Goal: Transaction & Acquisition: Download file/media

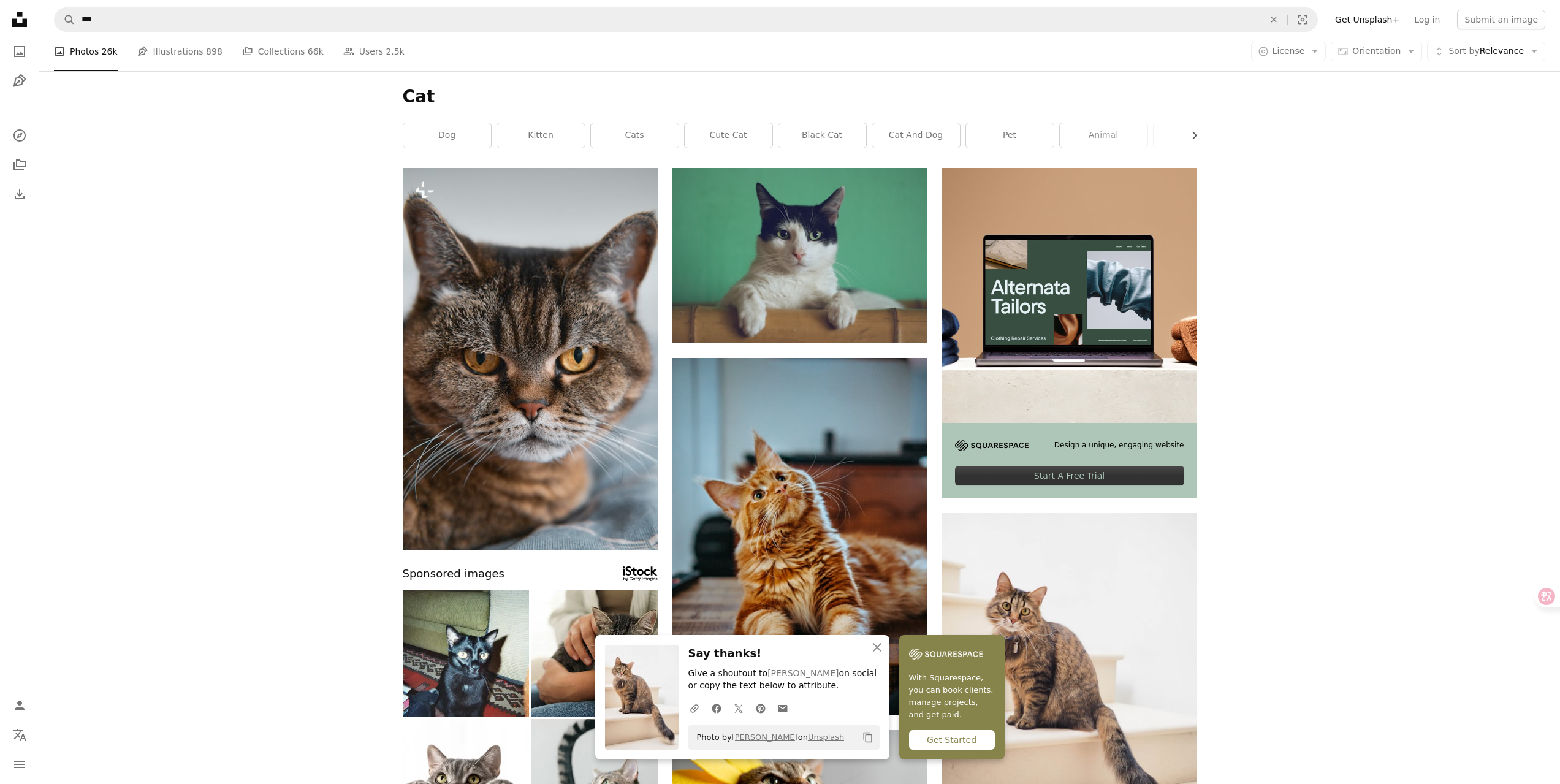
scroll to position [306, 0]
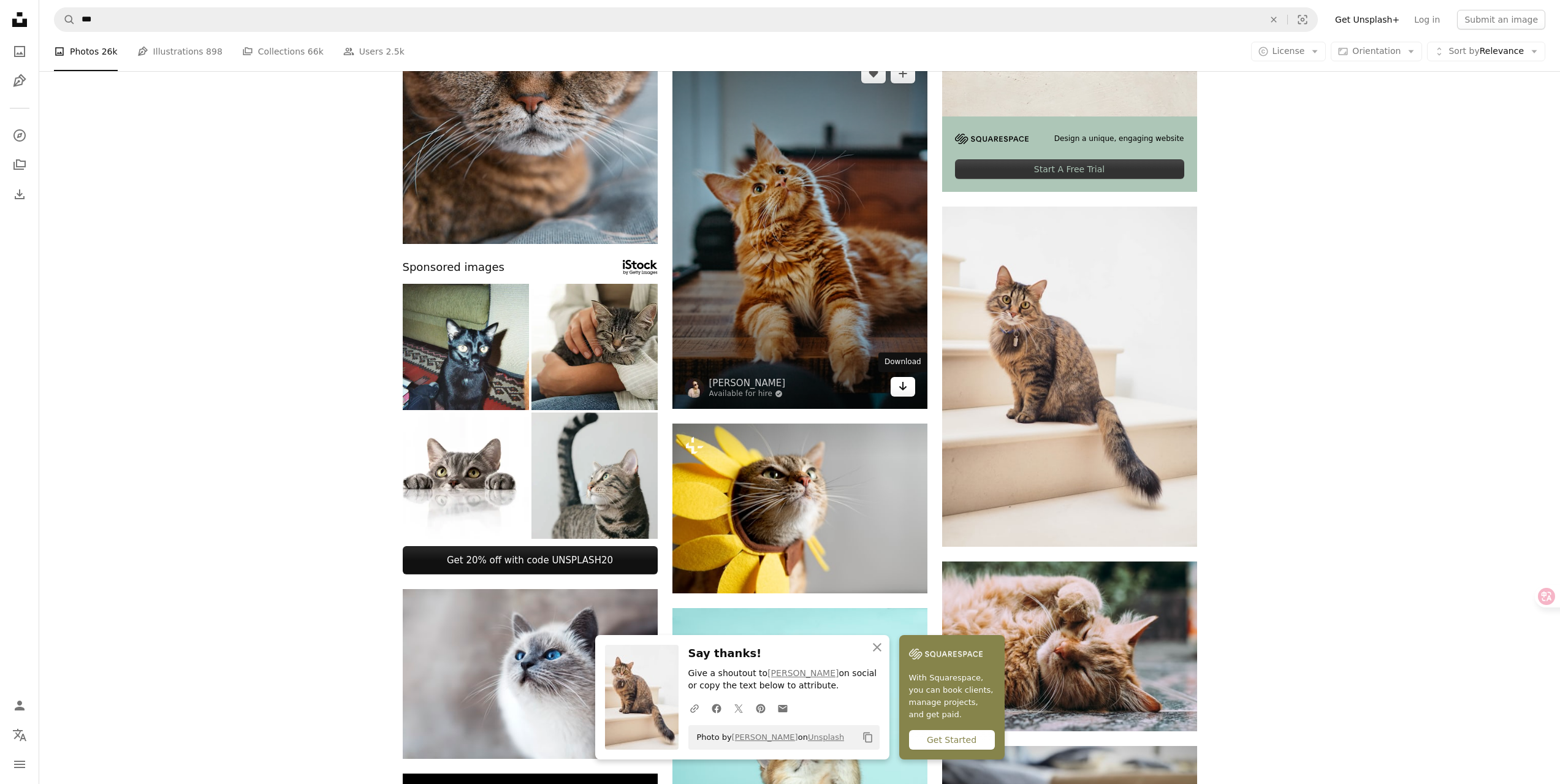
click at [905, 388] on icon "Download" at bounding box center [902, 386] width 8 height 9
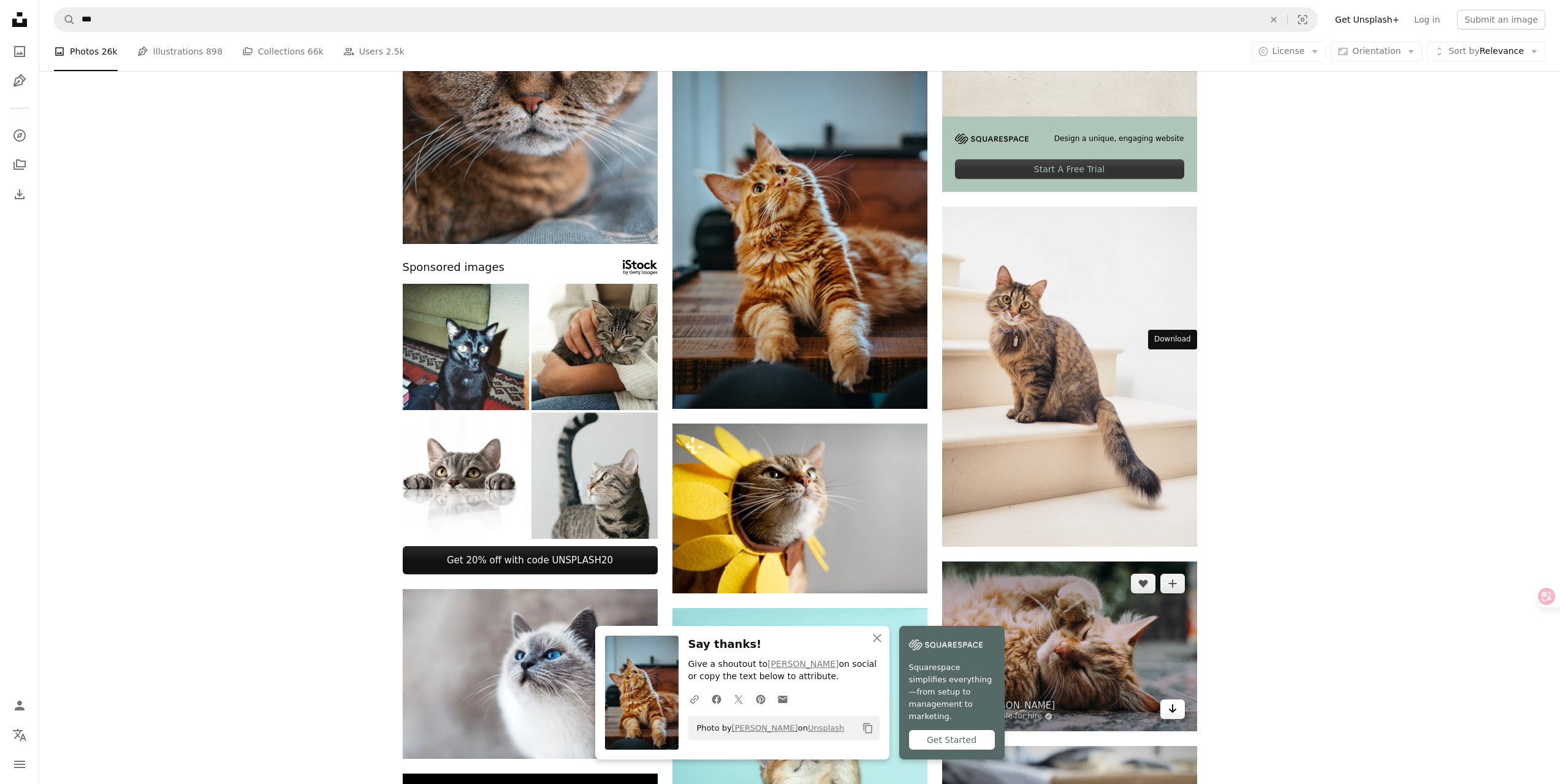
click at [1178, 699] on link "Arrow pointing down" at bounding box center [1172, 708] width 24 height 19
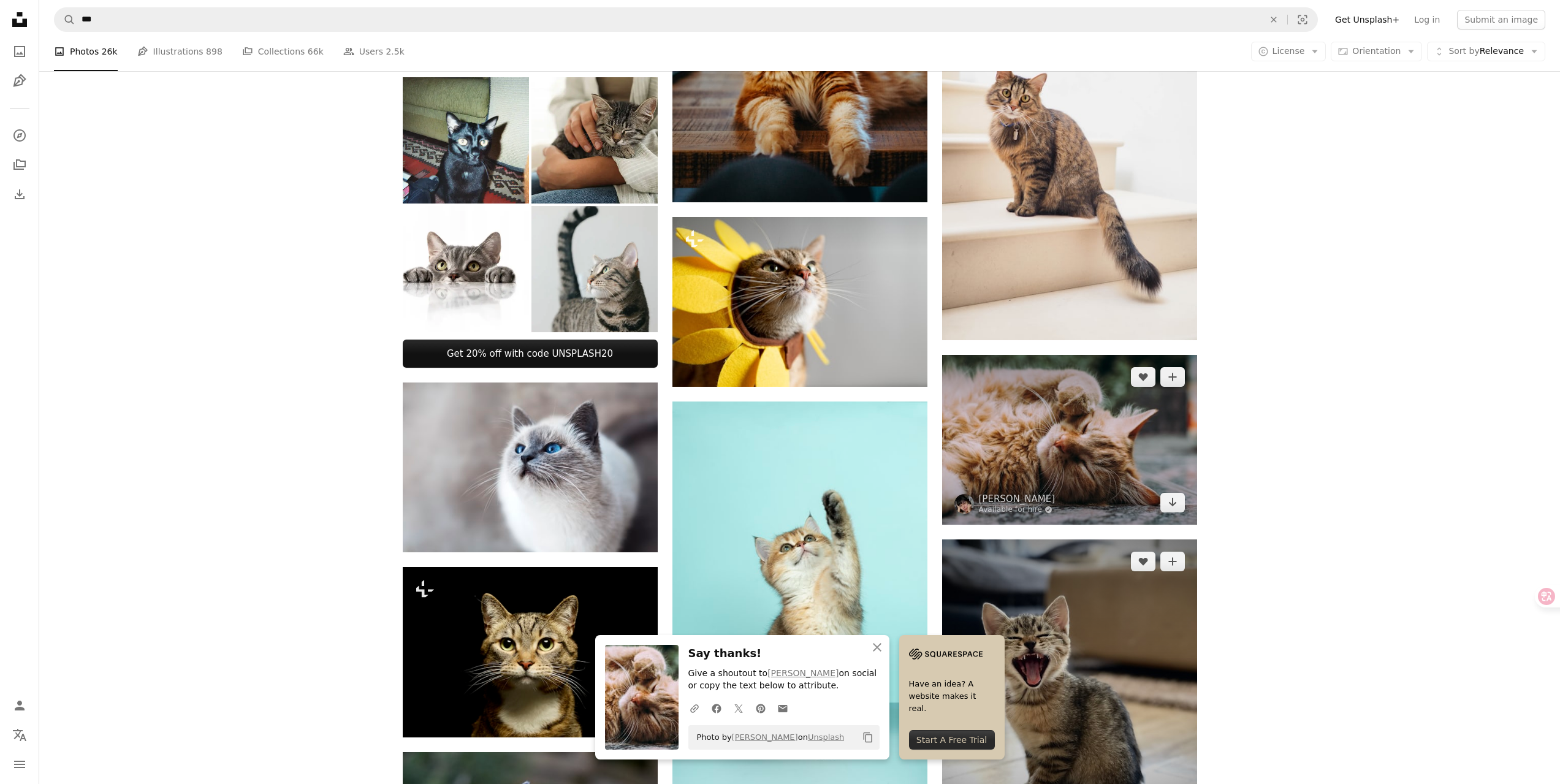
scroll to position [552, 0]
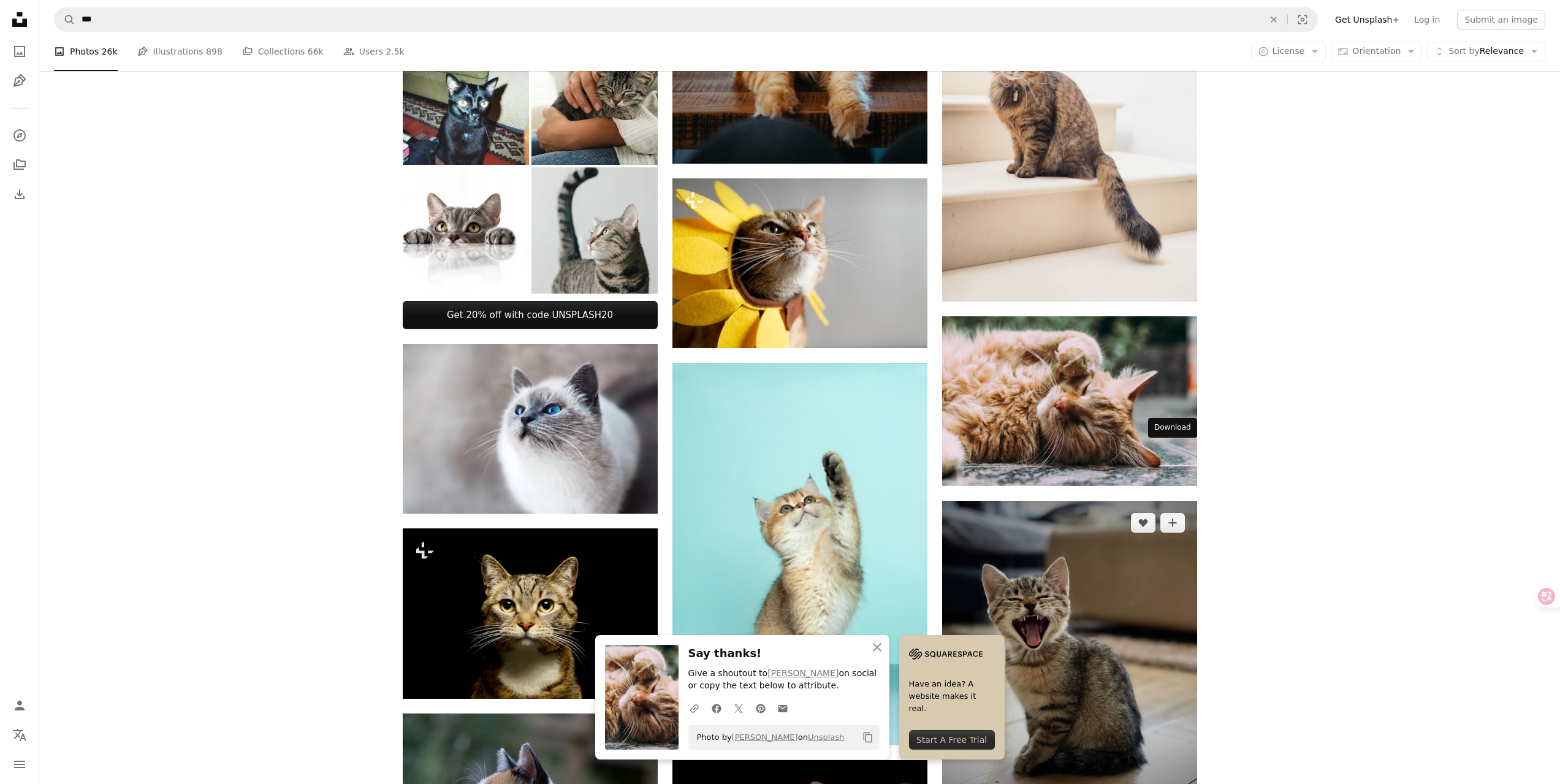
click at [1169, 783] on link "Arrow pointing down" at bounding box center [1172, 796] width 24 height 19
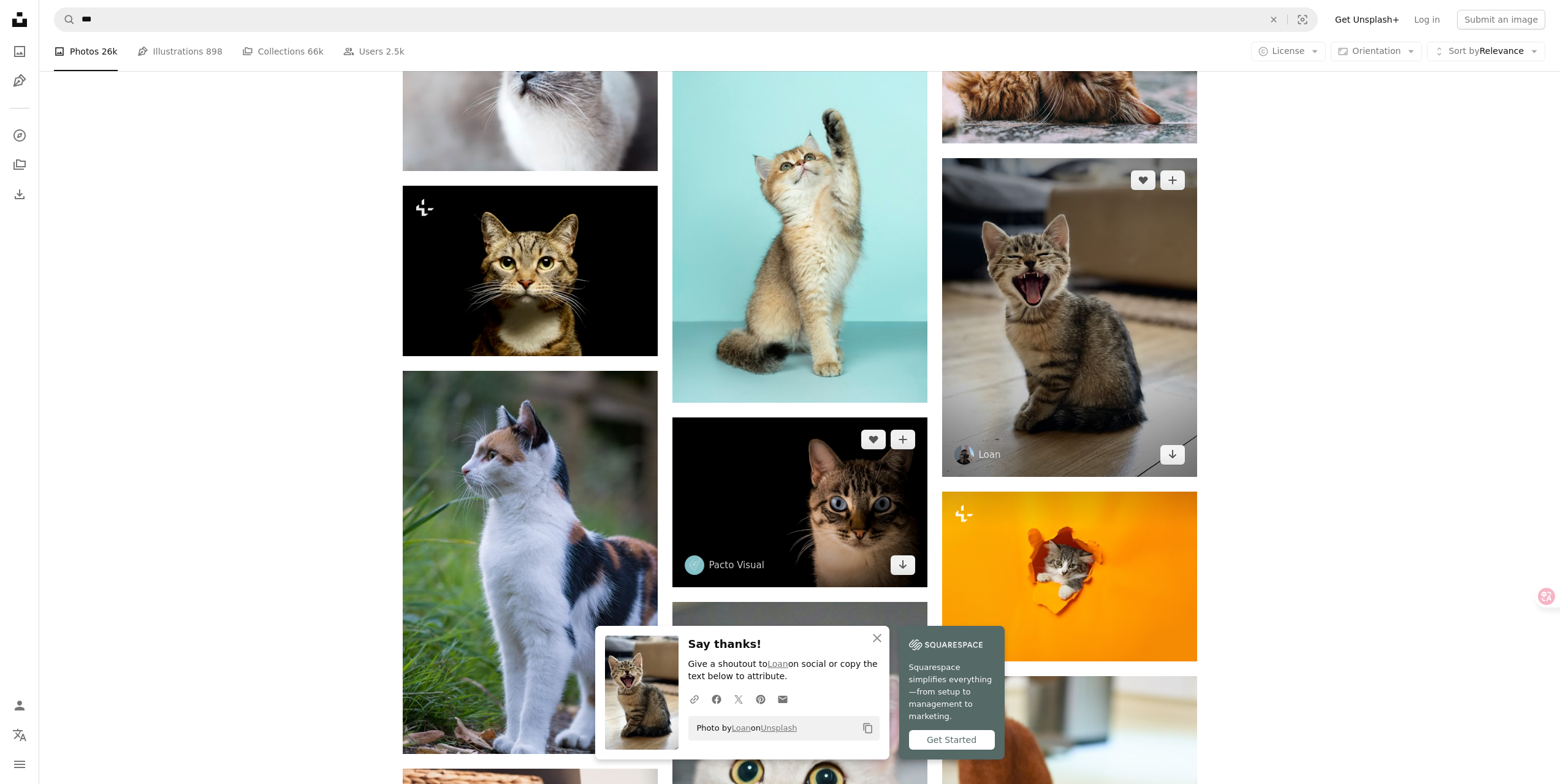
scroll to position [1042, 0]
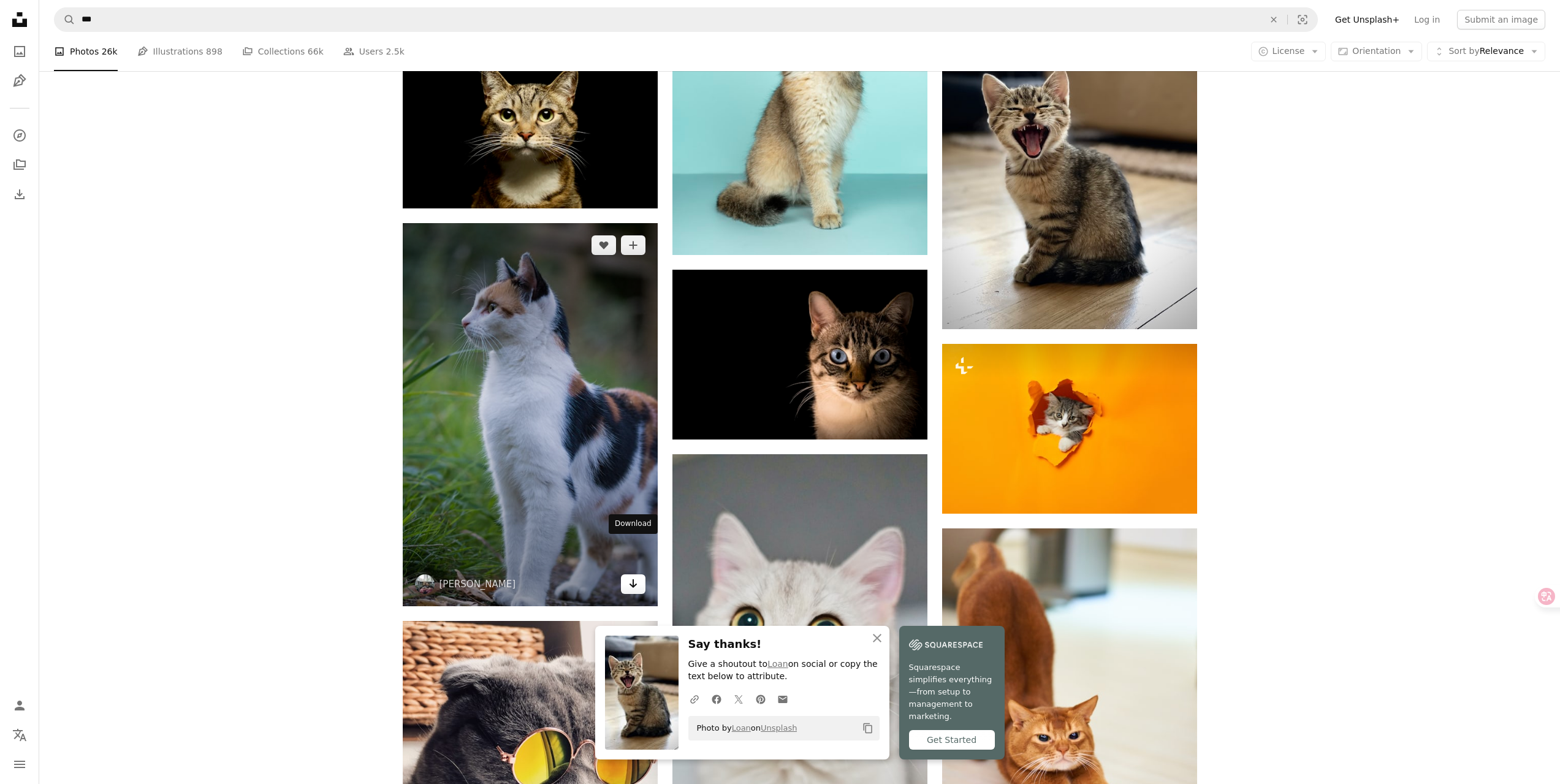
click at [628, 576] on icon "Arrow pointing down" at bounding box center [633, 583] width 10 height 15
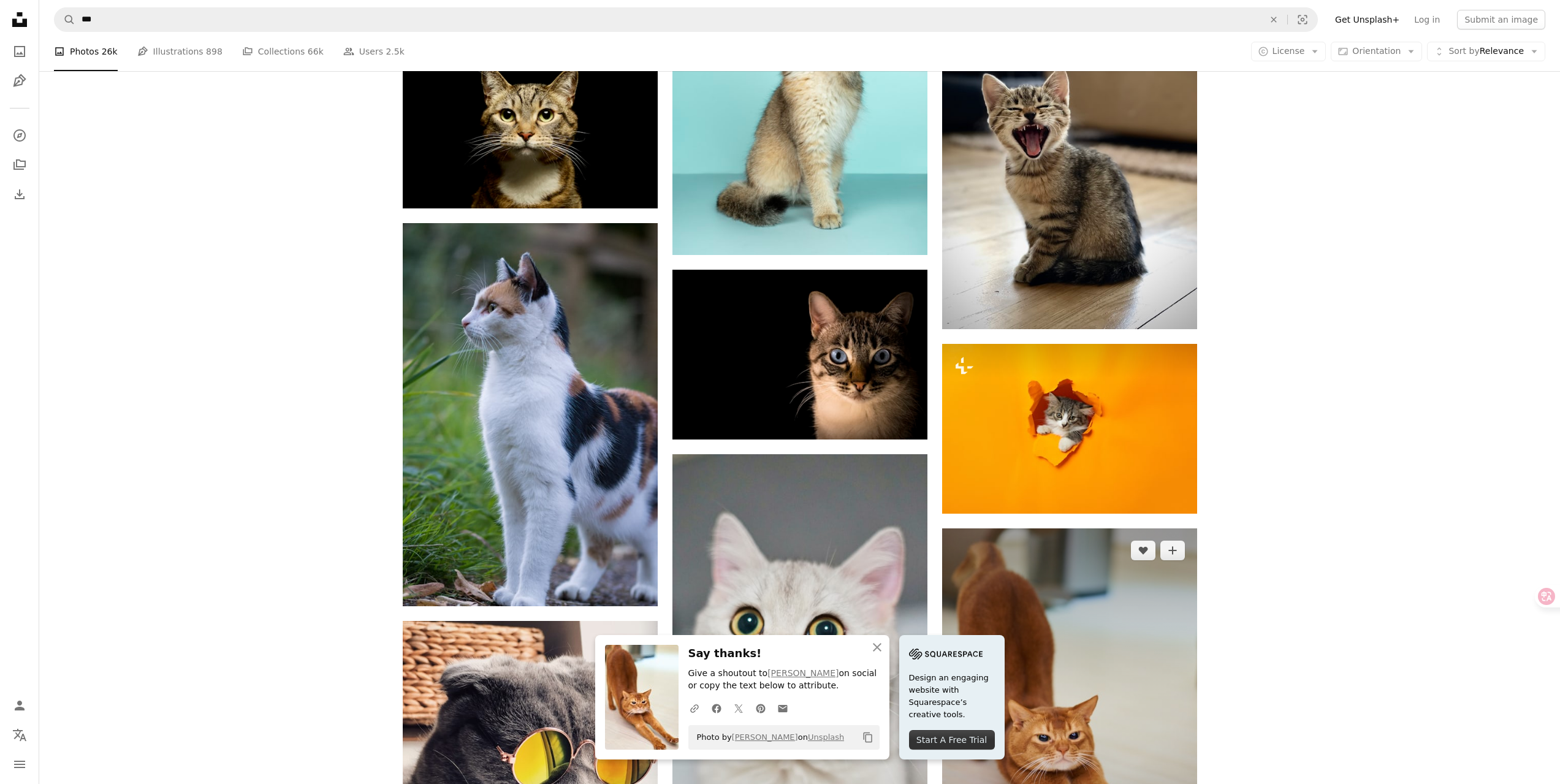
scroll to position [1348, 0]
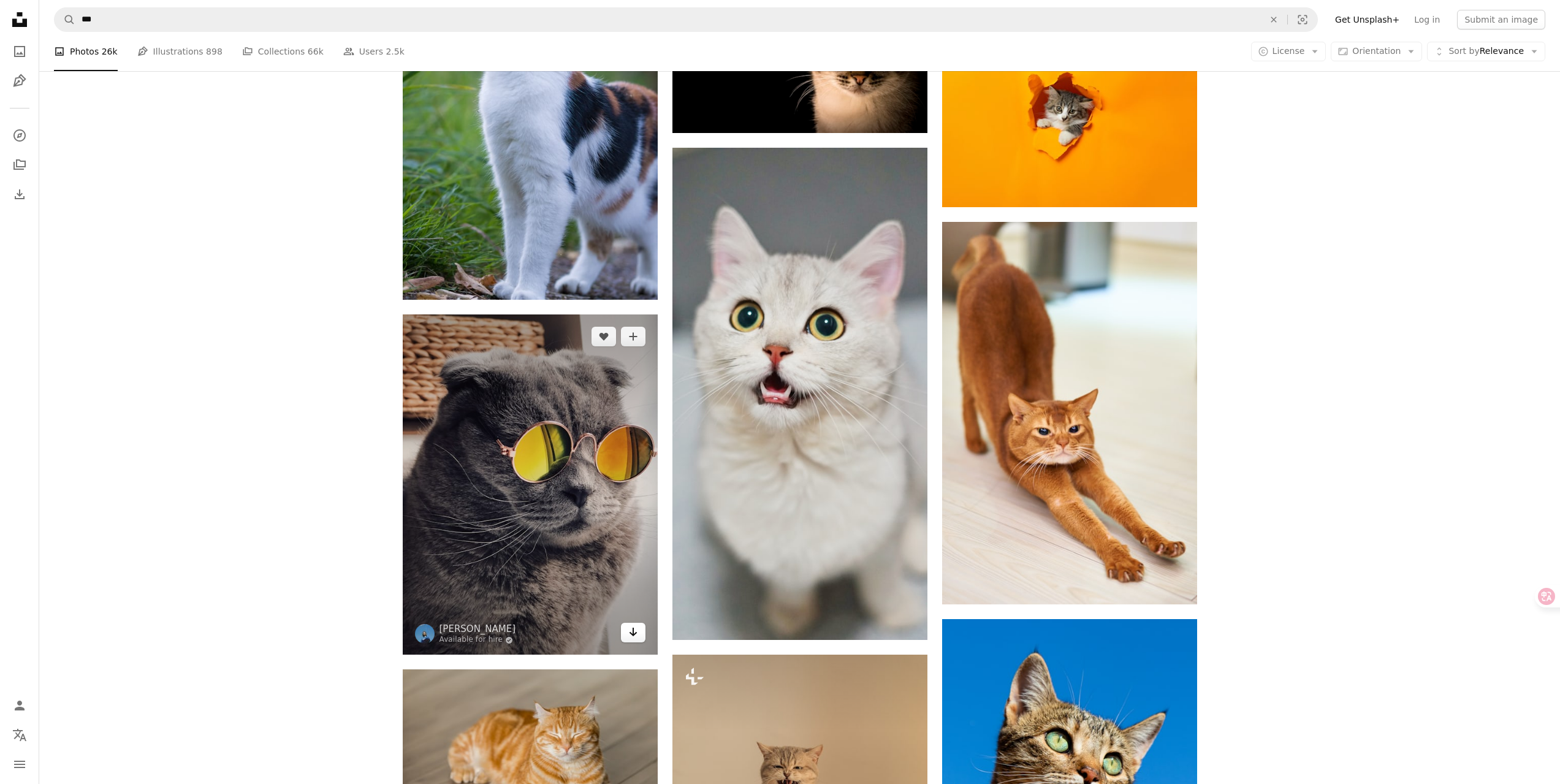
click at [626, 623] on link "Arrow pointing down" at bounding box center [633, 632] width 24 height 19
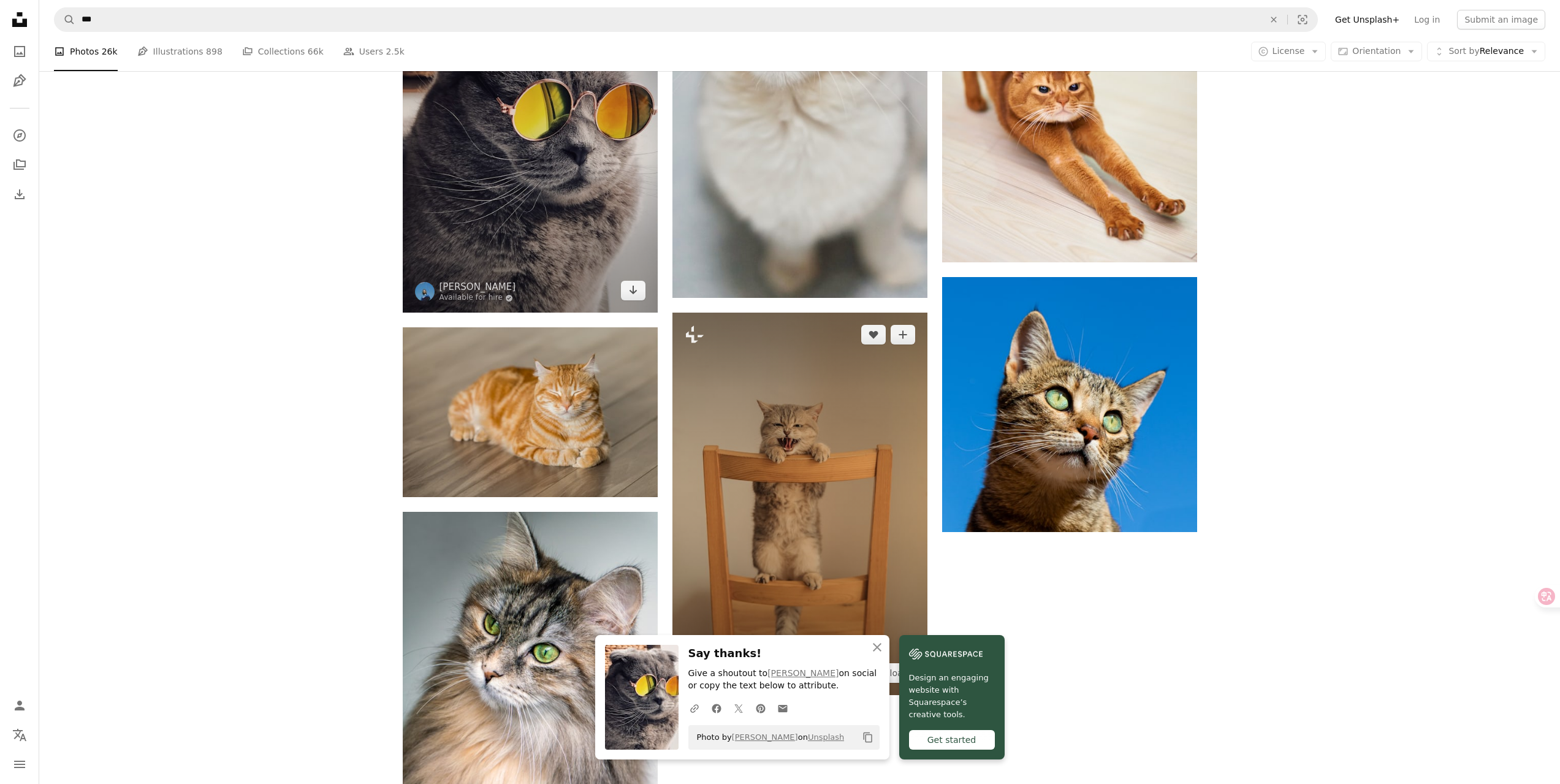
scroll to position [1838, 0]
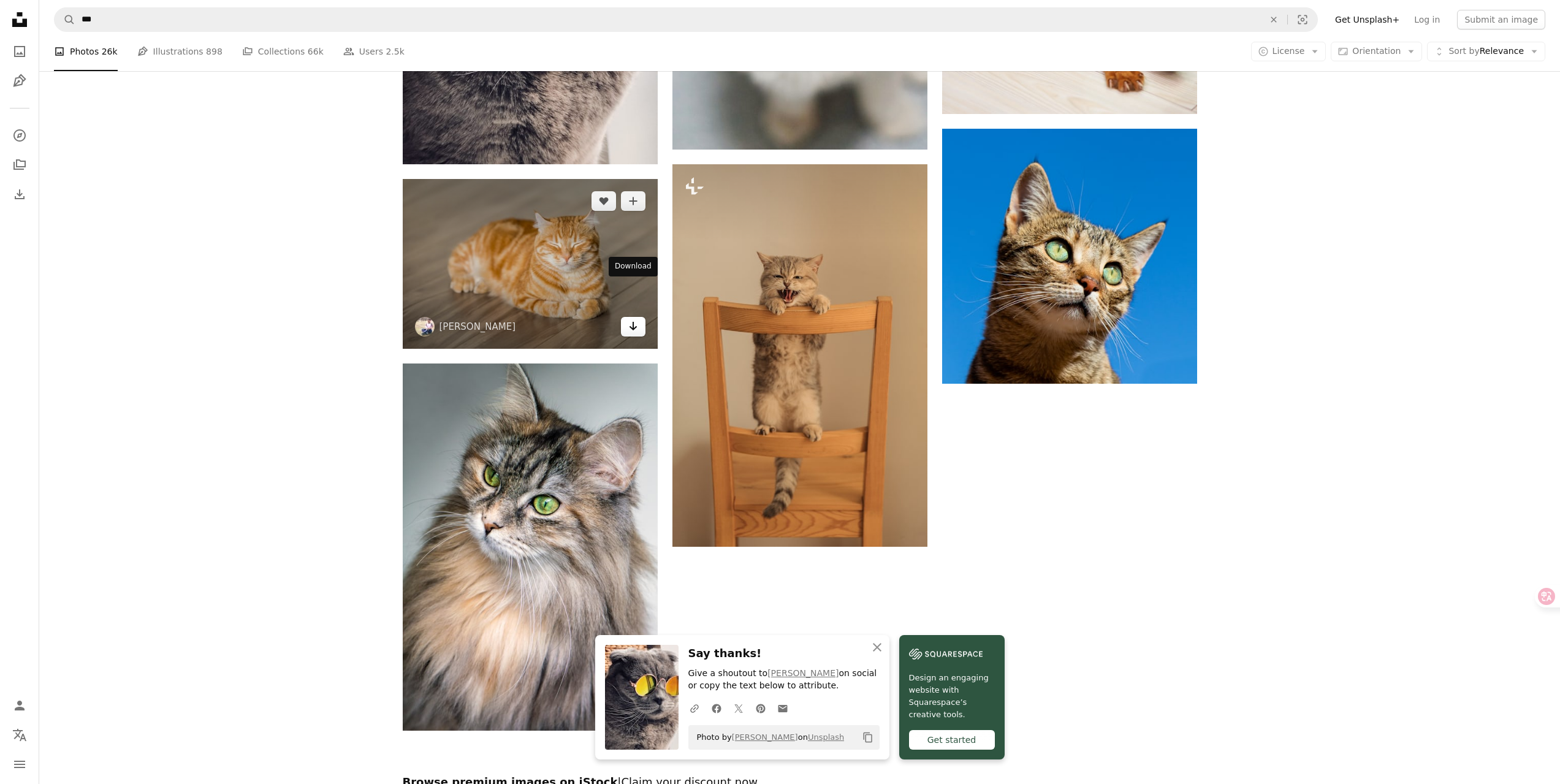
click at [633, 322] on icon "Download" at bounding box center [632, 326] width 8 height 9
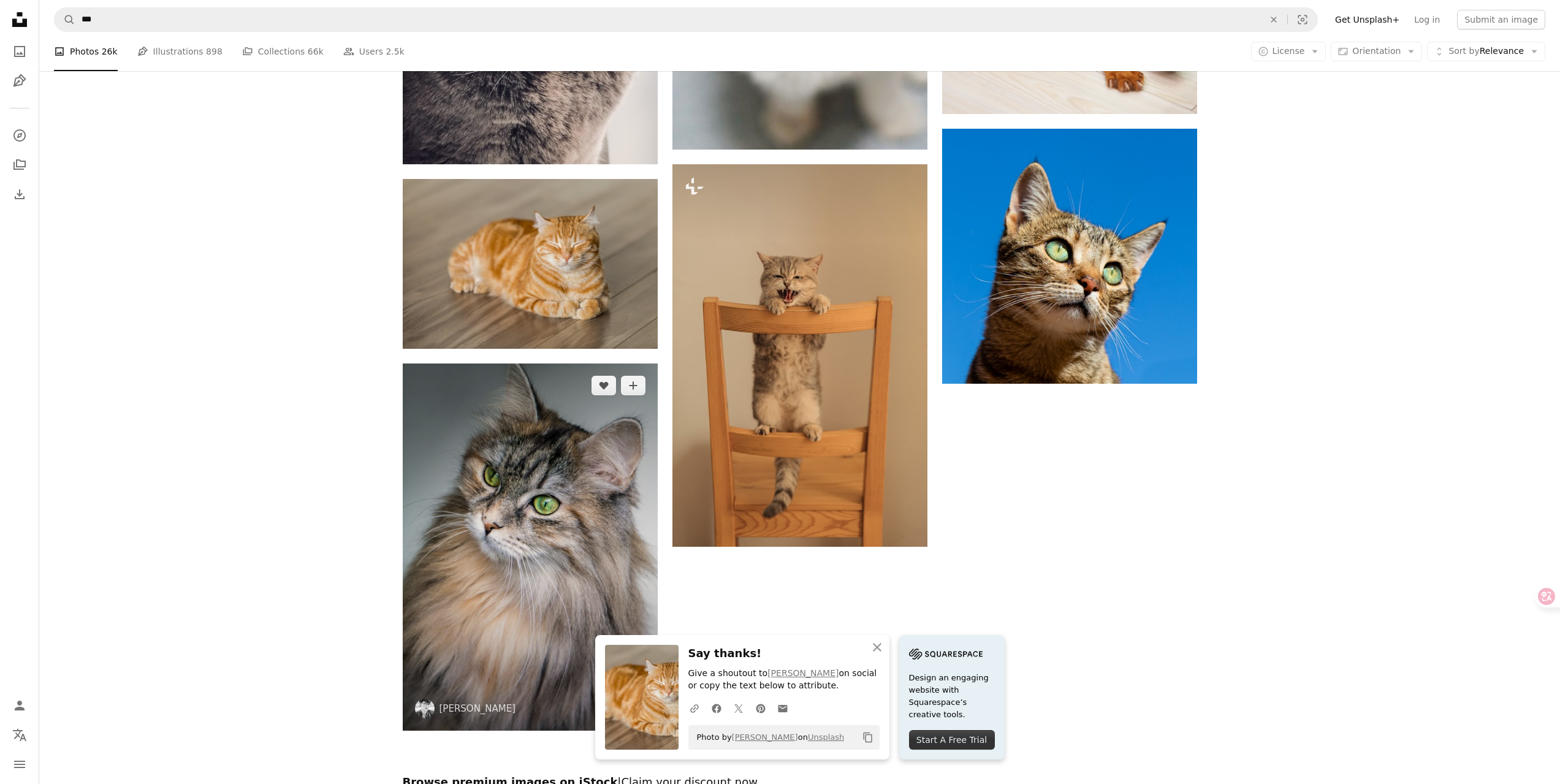
click at [636, 703] on icon "Download" at bounding box center [632, 708] width 8 height 9
